Goal: Information Seeking & Learning: Check status

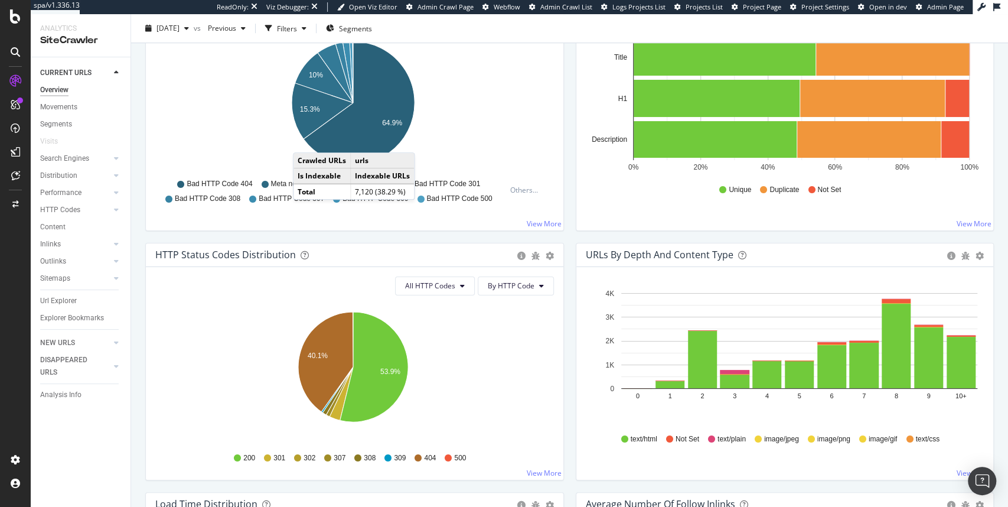
scroll to position [460, 0]
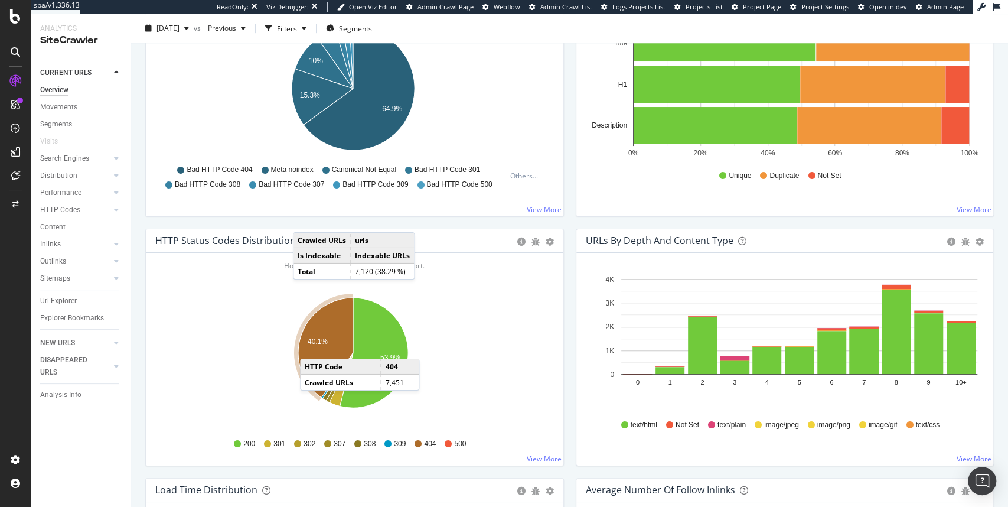
click at [312, 345] on icon "A chart." at bounding box center [325, 348] width 55 height 100
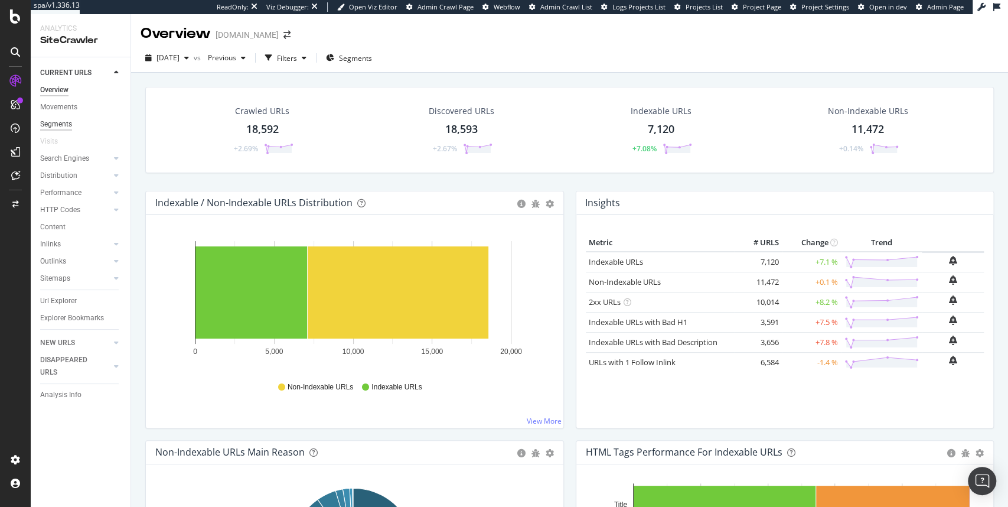
click at [65, 126] on div "Segments" at bounding box center [56, 124] width 32 height 12
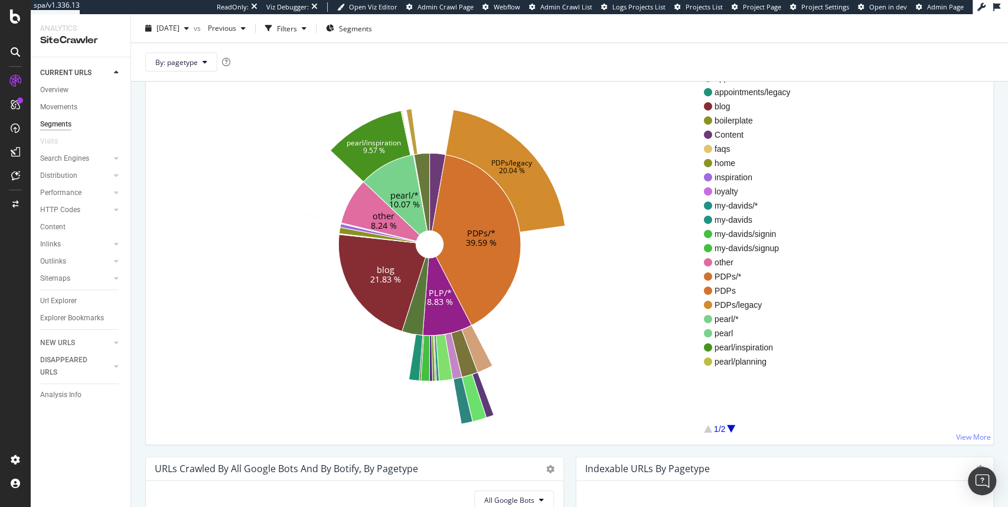
scroll to position [118, 0]
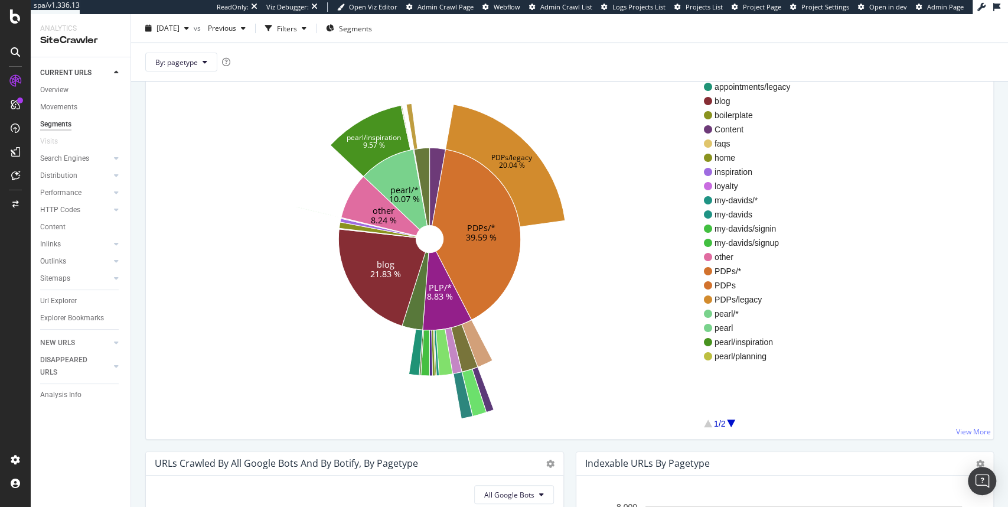
click at [731, 424] on div at bounding box center [731, 423] width 8 height 8
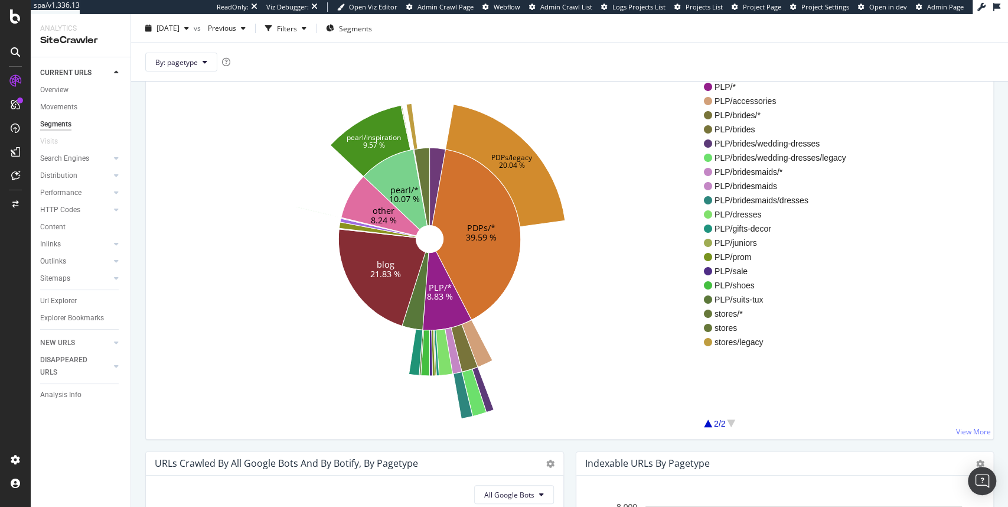
click at [710, 423] on div at bounding box center [708, 423] width 8 height 8
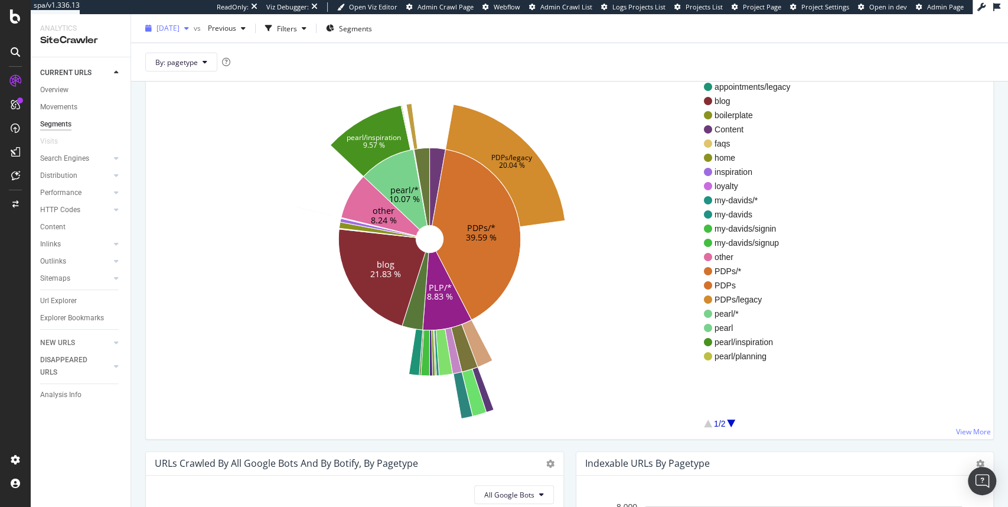
click at [179, 25] on span "[DATE]" at bounding box center [167, 28] width 23 height 10
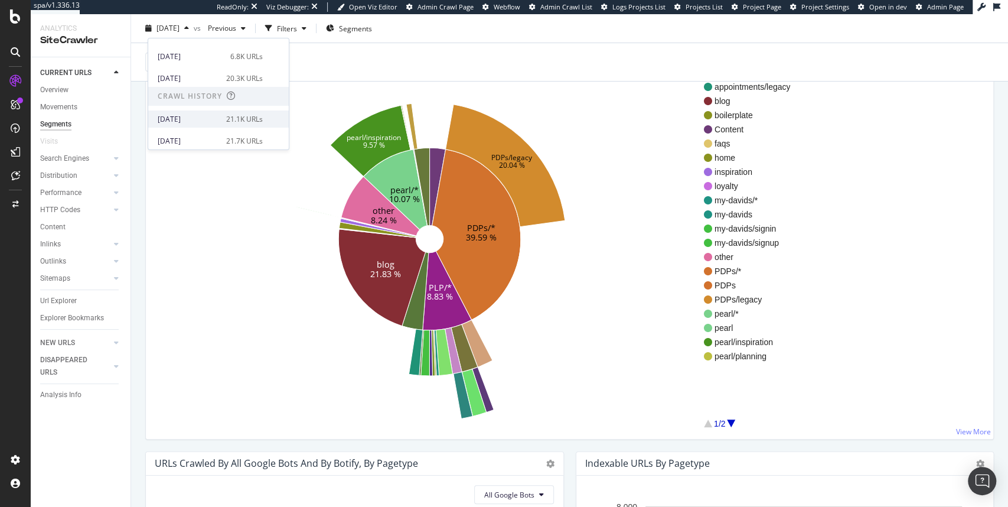
click at [192, 120] on div "2025 Jul. 23rd" at bounding box center [188, 119] width 61 height 11
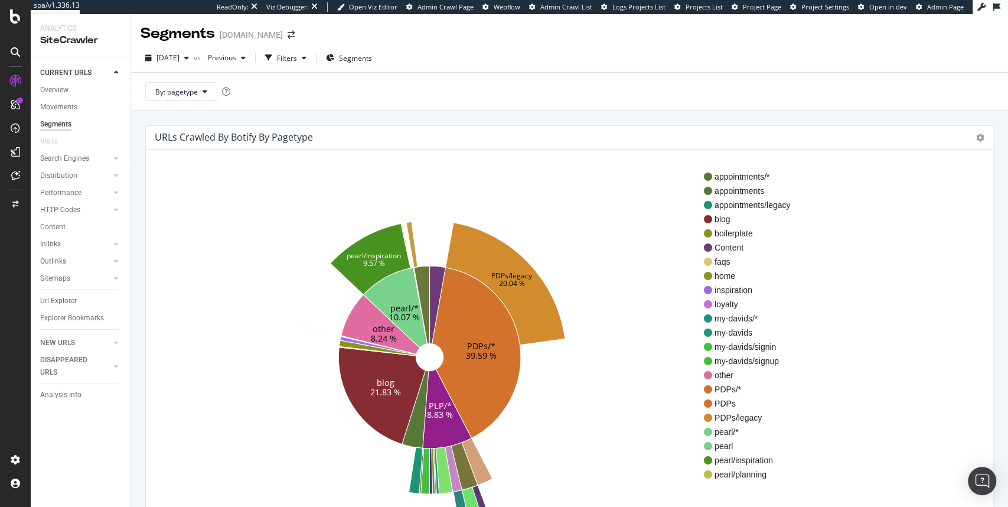
click at [341, 103] on div "By: pagetype" at bounding box center [569, 91] width 877 height 38
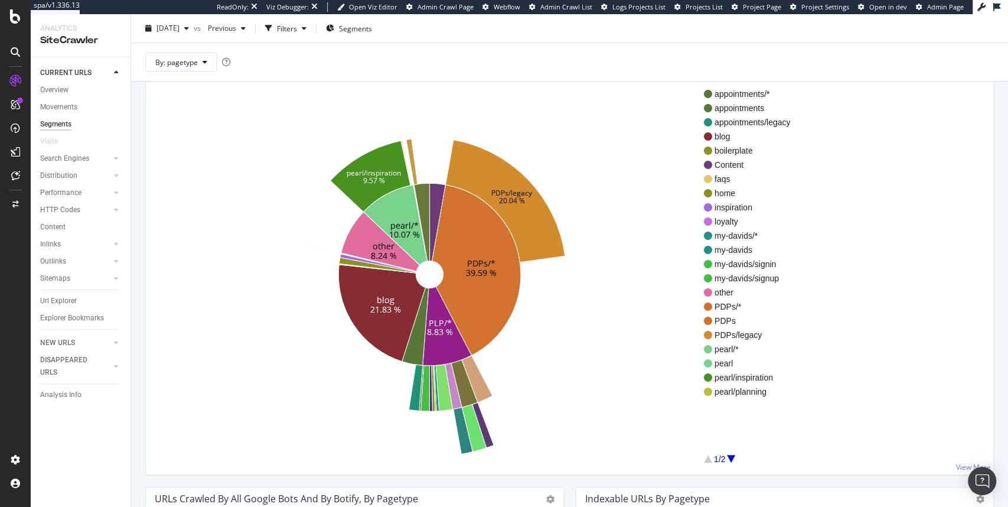
scroll to position [106, 0]
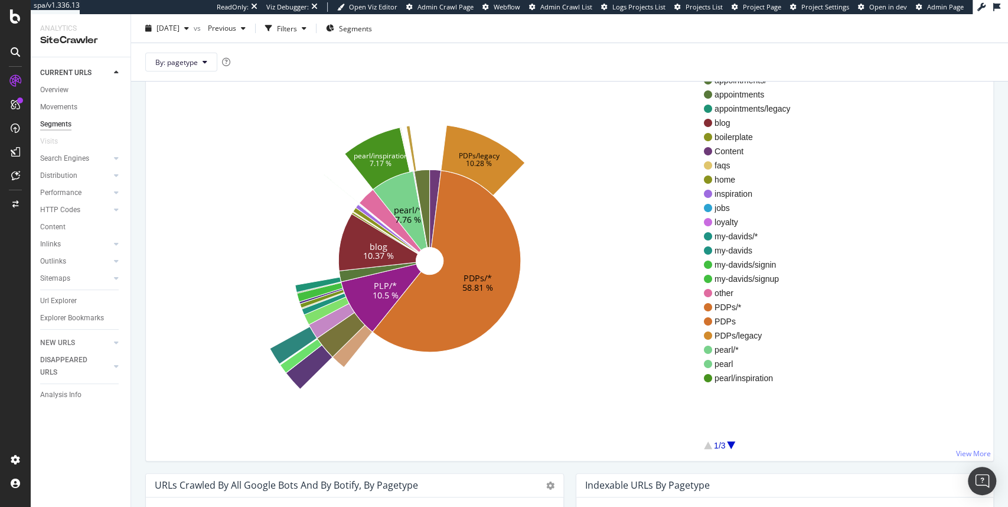
scroll to position [106, 0]
